Goal: Information Seeking & Learning: Learn about a topic

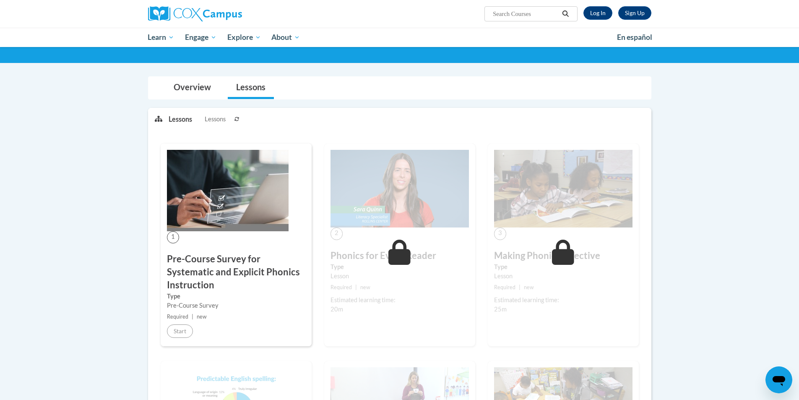
scroll to position [168, 0]
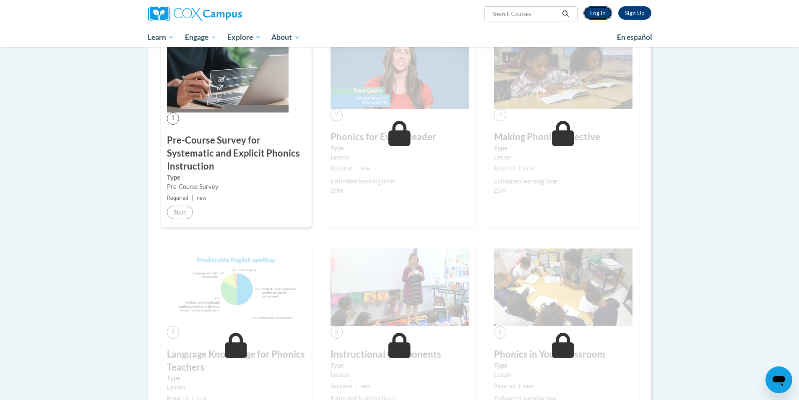
click at [595, 12] on link "Log In" at bounding box center [597, 12] width 29 height 13
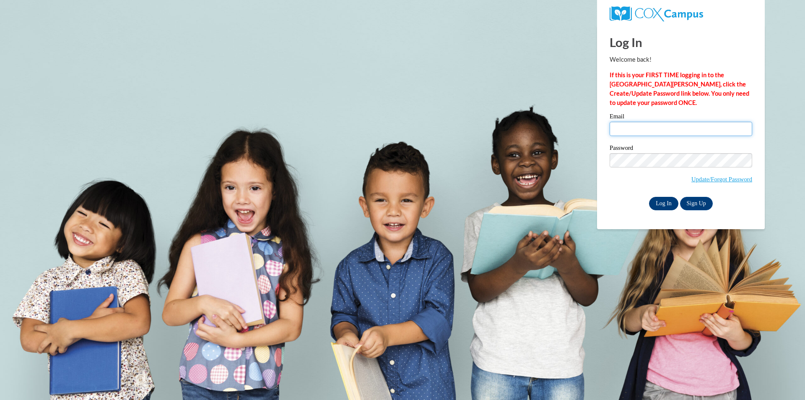
type input "mruiz@westfordk12.us"
click at [666, 204] on input "Log In" at bounding box center [663, 203] width 29 height 13
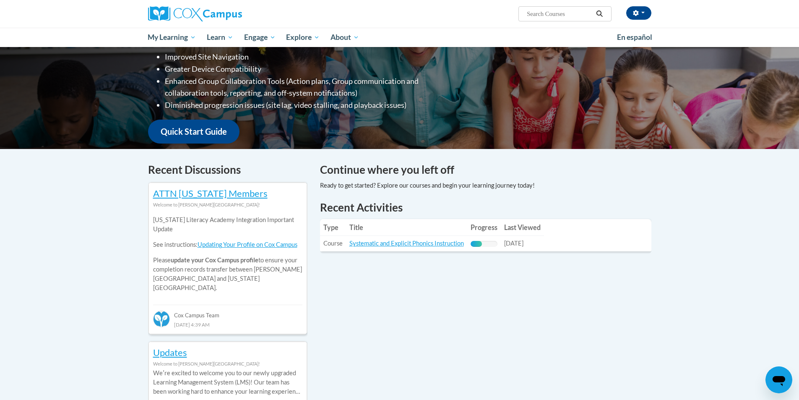
scroll to position [168, 0]
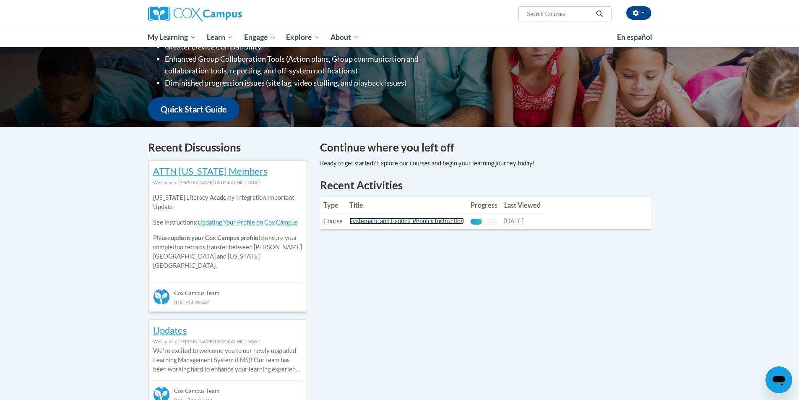
click at [434, 219] on link "Systematic and Explicit Phonics Instruction" at bounding box center [406, 220] width 114 height 7
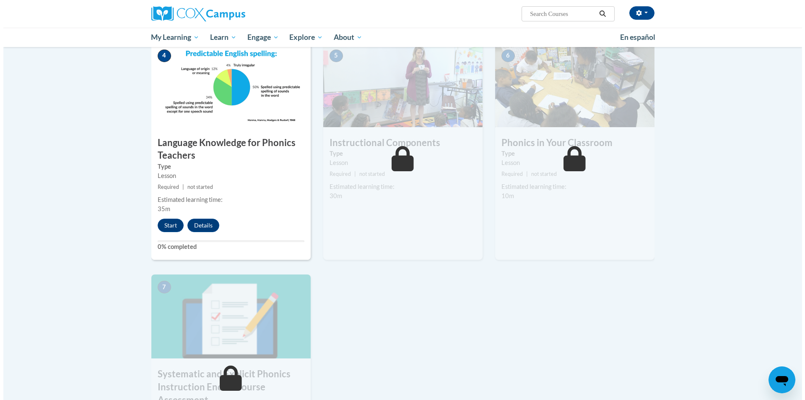
scroll to position [419, 0]
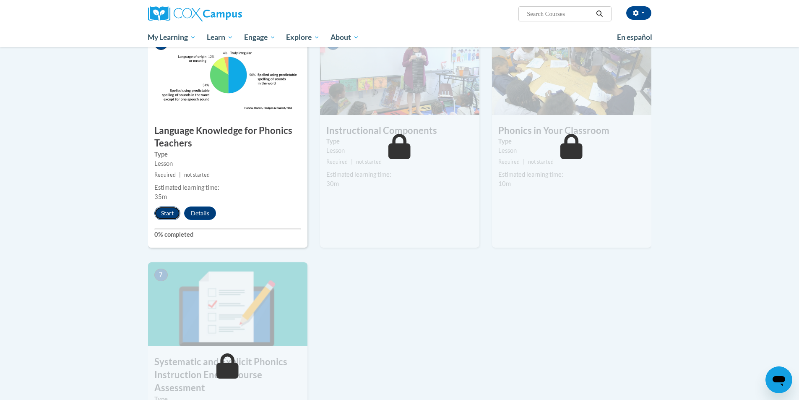
click at [164, 212] on button "Start" at bounding box center [167, 212] width 26 height 13
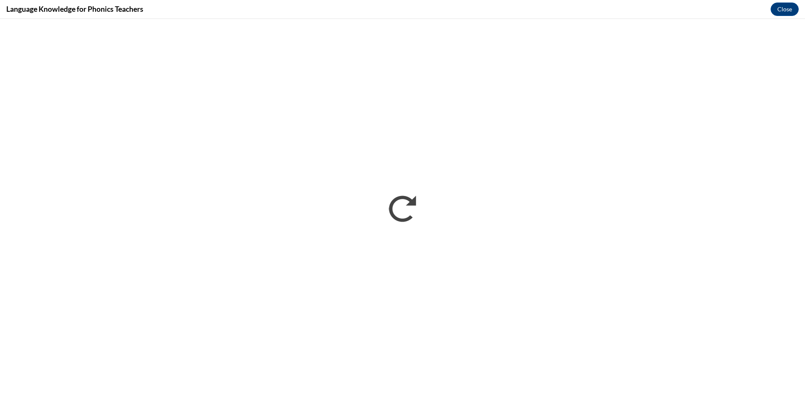
scroll to position [0, 0]
